Goal: Task Accomplishment & Management: Use online tool/utility

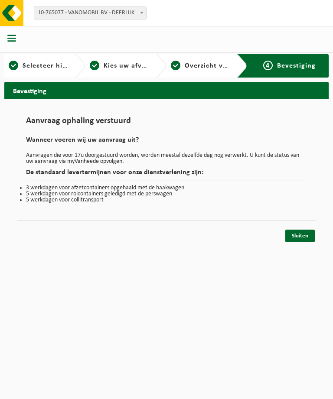
click at [296, 241] on link "Sluiten" at bounding box center [299, 236] width 29 height 13
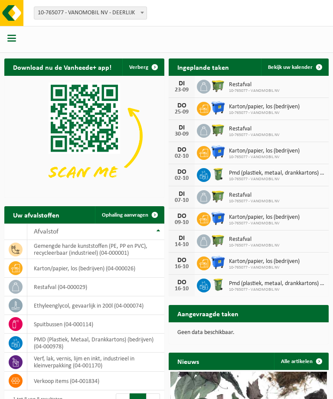
click at [56, 247] on td "gemengde harde kunststoffen (PE, PP en PVC), recycleerbaar (industrieel) (04-00…" at bounding box center [95, 249] width 137 height 19
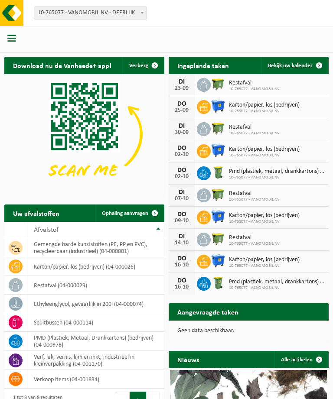
scroll to position [7, 0]
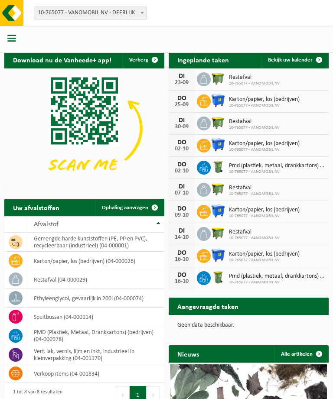
click at [59, 244] on td "gemengde harde kunststoffen (PE, PP en PVC), recycleerbaar (industrieel) (04-00…" at bounding box center [95, 242] width 137 height 19
click at [137, 208] on span "Ophaling aanvragen" at bounding box center [125, 208] width 46 height 6
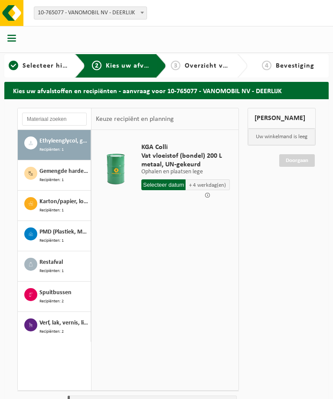
click at [46, 176] on span "Recipiënten: 1" at bounding box center [51, 179] width 24 height 7
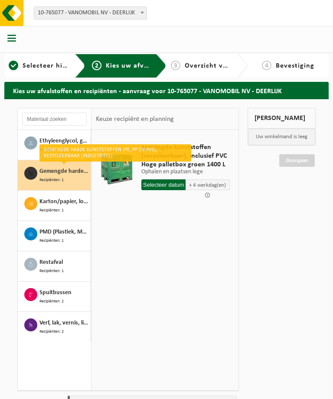
click at [158, 183] on input "text" at bounding box center [163, 184] width 44 height 11
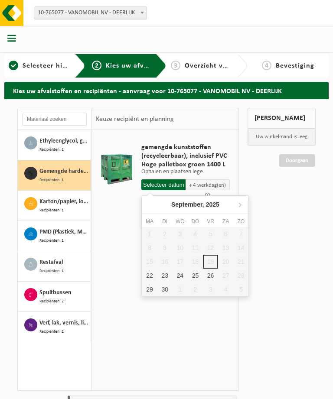
click at [148, 276] on div "22" at bounding box center [149, 276] width 15 height 14
type input "Van 2025-09-22"
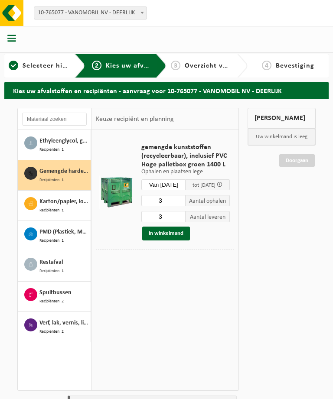
click at [163, 201] on input "3" at bounding box center [163, 200] width 44 height 11
click at [167, 202] on input "3" at bounding box center [163, 200] width 44 height 11
type input "2"
click at [168, 217] on input "3" at bounding box center [163, 216] width 44 height 11
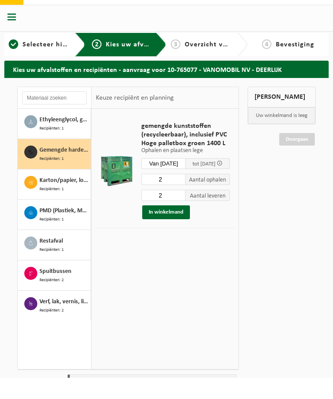
type input "2"
click at [162, 227] on button "In winkelmand" at bounding box center [166, 234] width 48 height 14
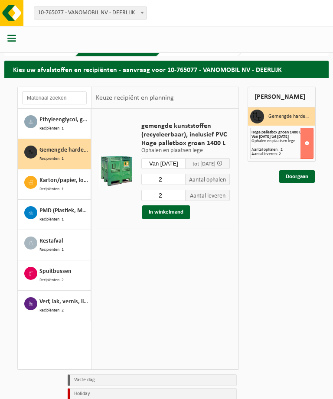
click at [294, 176] on link "Doorgaan" at bounding box center [297, 176] width 36 height 13
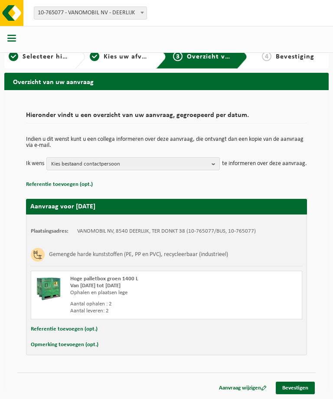
scroll to position [22, 0]
click at [295, 390] on link "Bevestigen" at bounding box center [295, 388] width 39 height 13
click at [291, 394] on link "Bevestigen" at bounding box center [295, 388] width 39 height 13
click at [292, 390] on link "Bevestigen" at bounding box center [295, 388] width 39 height 13
click at [295, 393] on link "Bevestigen" at bounding box center [295, 388] width 39 height 13
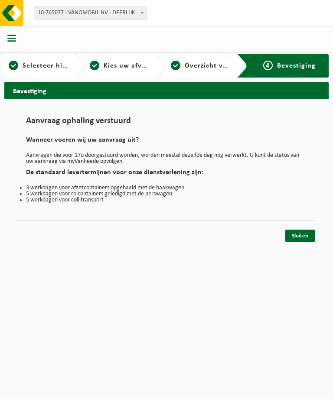
click at [304, 235] on link "Sluiten" at bounding box center [299, 236] width 29 height 13
